Goal: Information Seeking & Learning: Understand process/instructions

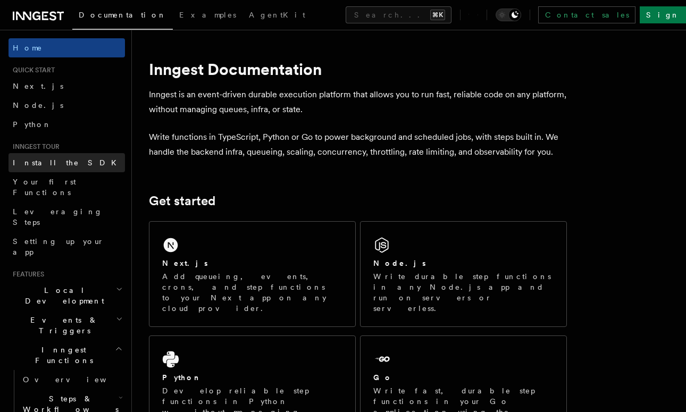
click at [77, 163] on link "Install the SDK" at bounding box center [67, 162] width 116 height 19
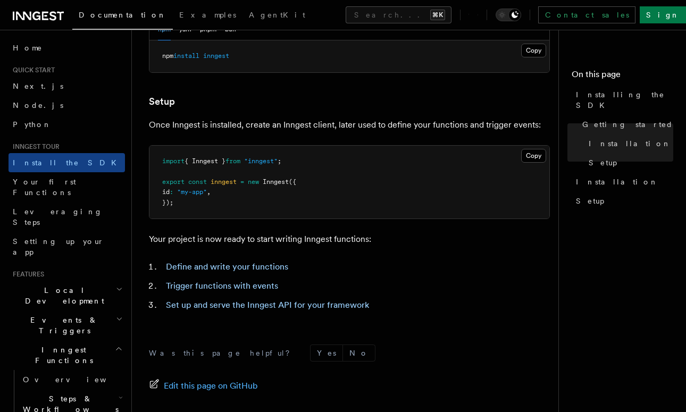
scroll to position [302, 0]
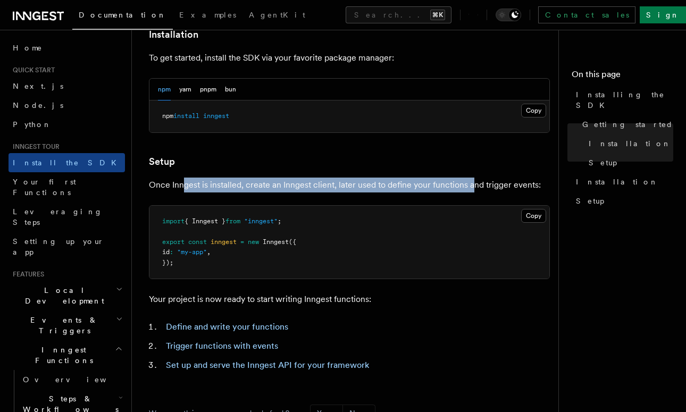
drag, startPoint x: 183, startPoint y: 184, endPoint x: 471, endPoint y: 185, distance: 287.5
click at [471, 185] on p "Once Inngest is installed, create an Inngest client, later used to define your …" at bounding box center [349, 185] width 401 height 15
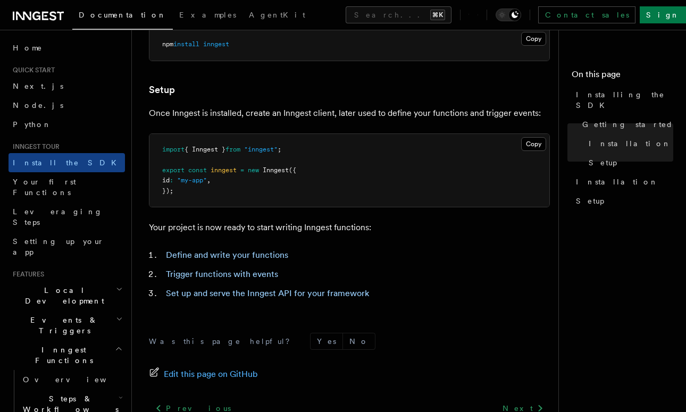
scroll to position [376, 0]
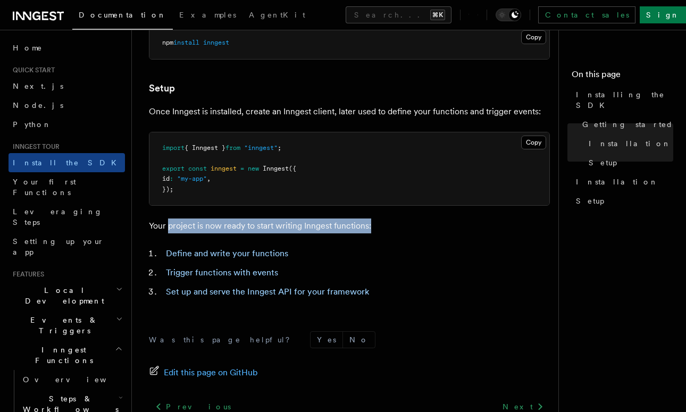
drag, startPoint x: 167, startPoint y: 221, endPoint x: 401, endPoint y: 225, distance: 233.3
click at [401, 225] on p "Your project is now ready to start writing Inngest functions:" at bounding box center [349, 225] width 401 height 15
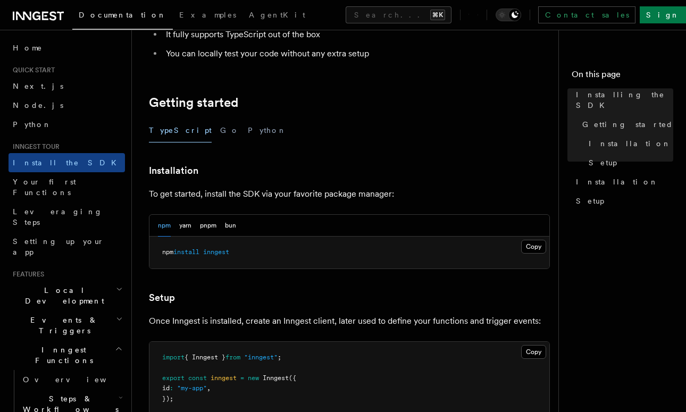
scroll to position [148, 0]
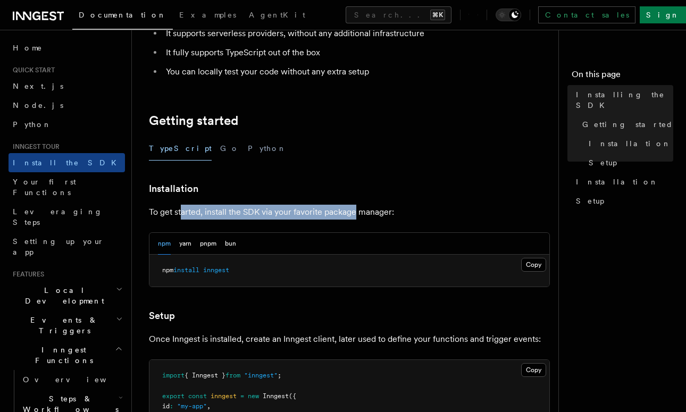
drag, startPoint x: 181, startPoint y: 209, endPoint x: 353, endPoint y: 215, distance: 171.8
click at [353, 216] on p "To get started, install the SDK via your favorite package manager:" at bounding box center [349, 212] width 401 height 15
click at [353, 215] on p "To get started, install the SDK via your favorite package manager:" at bounding box center [349, 212] width 401 height 15
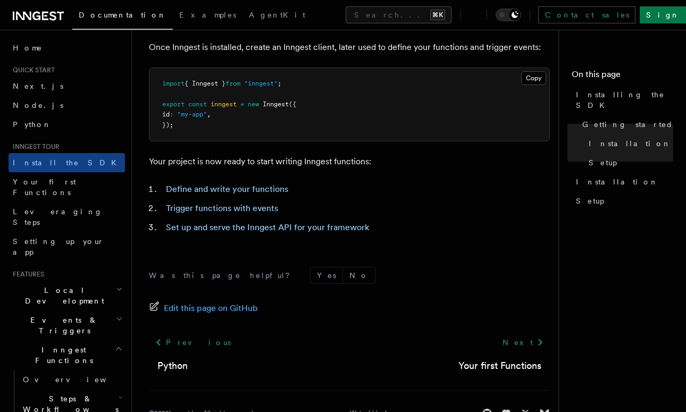
scroll to position [449, 0]
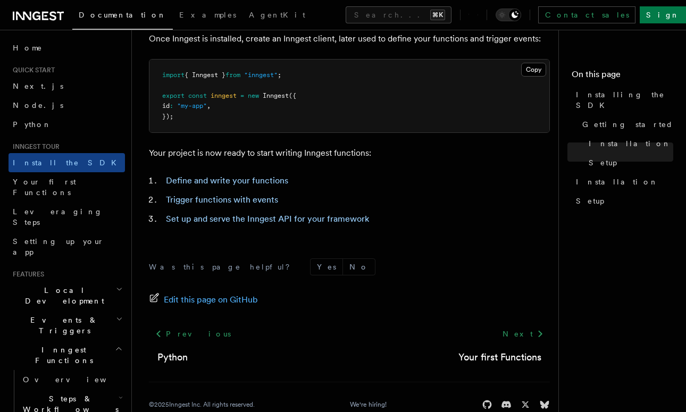
click at [366, 252] on div "Was this page helpful? Yes No Edit this page on GitHub Previous Python Next You…" at bounding box center [349, 336] width 401 height 198
click at [236, 182] on link "Define and write your functions" at bounding box center [227, 180] width 122 height 10
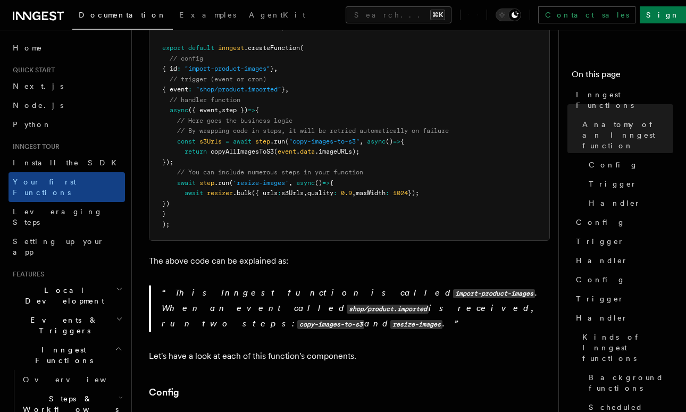
scroll to position [309, 0]
